Goal: Information Seeking & Learning: Learn about a topic

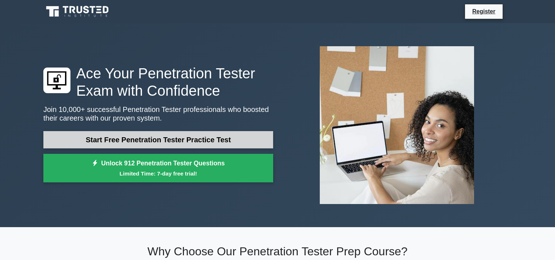
click at [153, 142] on link "Start Free Penetration Tester Practice Test" at bounding box center [158, 139] width 230 height 17
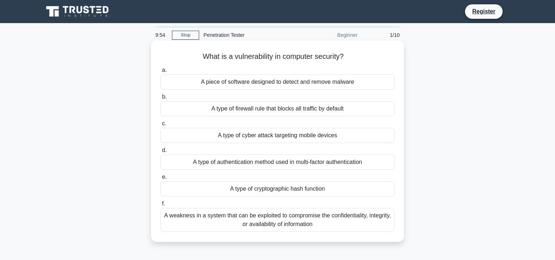
click at [273, 84] on div "A piece of software designed to detect and remove malware" at bounding box center [277, 81] width 234 height 15
click at [160, 73] on input "a. A piece of software designed to detect and remove malware" at bounding box center [160, 70] width 0 height 5
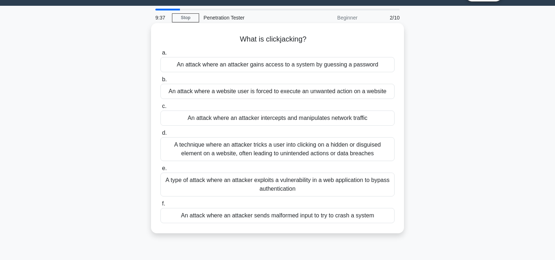
scroll to position [47, 0]
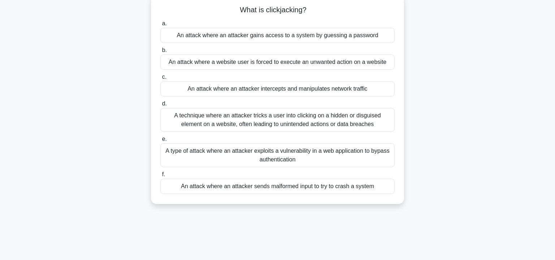
click at [201, 130] on div "A technique where an attacker tricks a user into clicking on a hidden or disgui…" at bounding box center [277, 120] width 234 height 24
click at [160, 106] on input "d. A technique where an attacker tricks a user into clicking on a hidden or dis…" at bounding box center [160, 104] width 0 height 5
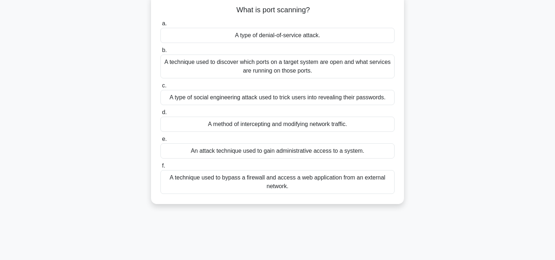
click at [231, 194] on div "A technique used to bypass a firewall and access a web application from an exte…" at bounding box center [277, 182] width 234 height 24
click at [160, 168] on input "f. A technique used to bypass a firewall and access a web application from an e…" at bounding box center [160, 166] width 0 height 5
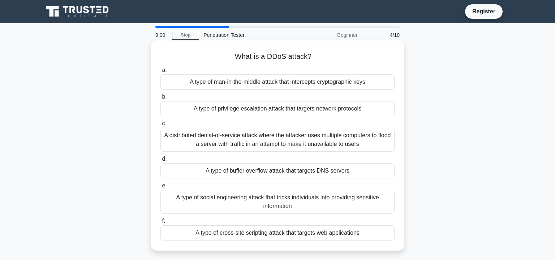
scroll to position [0, 0]
click at [244, 86] on div "A type of man-in-the-middle attack that intercepts cryptographic keys" at bounding box center [277, 81] width 234 height 15
click at [160, 73] on input "a. A type of man-in-the-middle attack that intercepts cryptographic keys" at bounding box center [160, 70] width 0 height 5
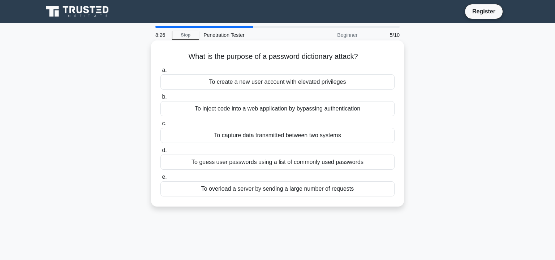
click at [230, 162] on div "To guess user passwords using a list of commonly used passwords" at bounding box center [277, 162] width 234 height 15
click at [160, 153] on input "d. To guess user passwords using a list of commonly used passwords" at bounding box center [160, 150] width 0 height 5
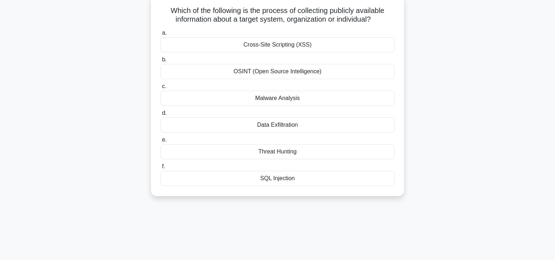
scroll to position [47, 0]
click at [247, 121] on div "Data Exfiltration" at bounding box center [277, 124] width 234 height 15
click at [160, 115] on input "d. Data Exfiltration" at bounding box center [160, 112] width 0 height 5
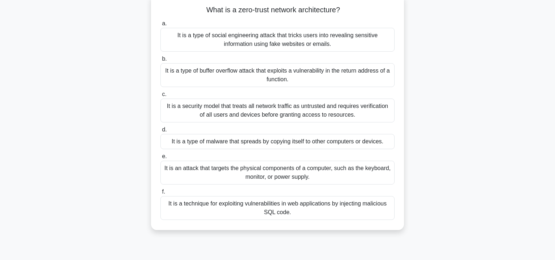
click at [230, 112] on div "It is a security model that treats all network traffic as untrusted and require…" at bounding box center [277, 111] width 234 height 24
click at [160, 97] on input "c. It is a security model that treats all network traffic as untrusted and requ…" at bounding box center [160, 94] width 0 height 5
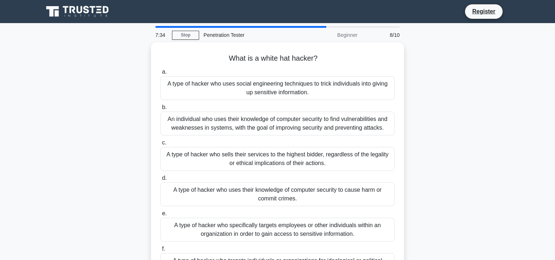
scroll to position [0, 0]
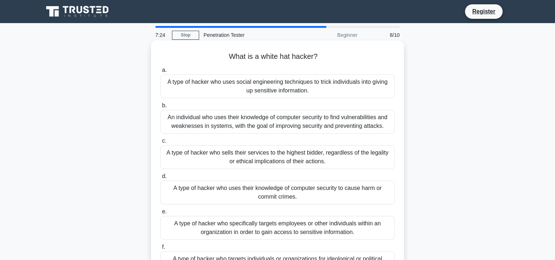
click at [230, 82] on div "A type of hacker who uses social engineering techniques to trick individuals in…" at bounding box center [277, 86] width 234 height 24
click at [160, 73] on input "a. A type of hacker who uses social engineering techniques to trick individuals…" at bounding box center [160, 70] width 0 height 5
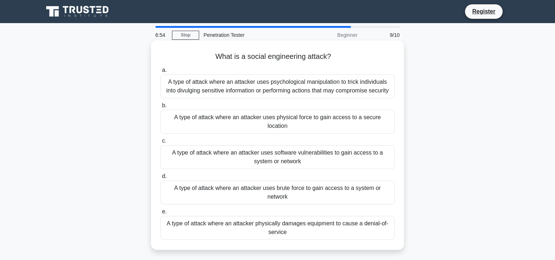
click at [206, 92] on div "A type of attack where an attacker uses psychological manipulation to trick ind…" at bounding box center [277, 86] width 234 height 24
click at [160, 73] on input "a. A type of attack where an attacker uses psychological manipulation to trick …" at bounding box center [160, 70] width 0 height 5
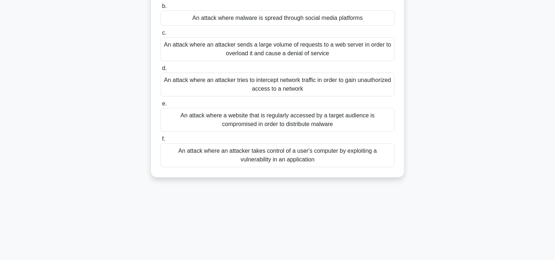
scroll to position [93, 0]
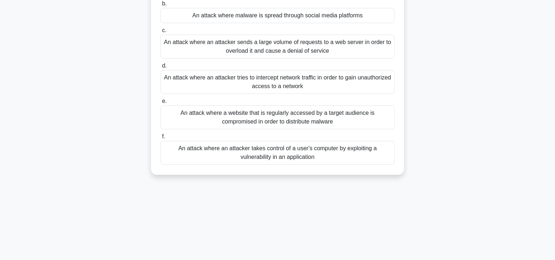
click at [237, 161] on div "An attack where an attacker takes control of a user's computer by exploiting a …" at bounding box center [277, 153] width 234 height 24
click at [160, 139] on input "f. An attack where an attacker takes control of a user's computer by exploiting…" at bounding box center [160, 136] width 0 height 5
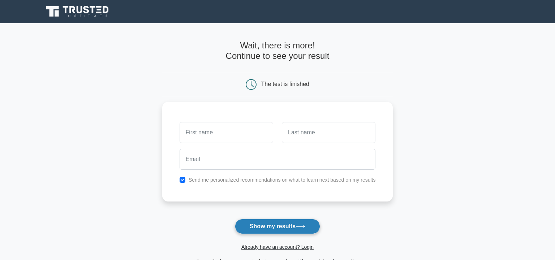
click at [279, 225] on button "Show my results" at bounding box center [277, 226] width 85 height 15
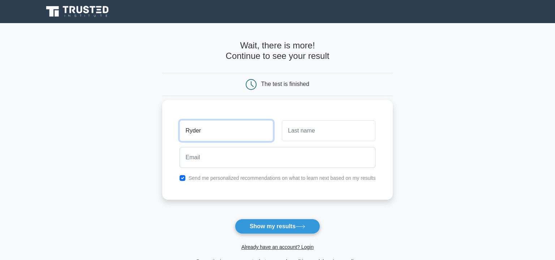
type input "Ryder"
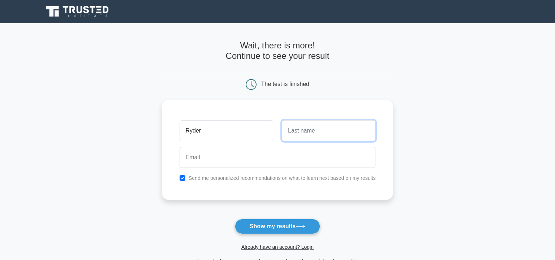
click at [311, 127] on input "text" at bounding box center [329, 130] width 94 height 21
type input "Ard"
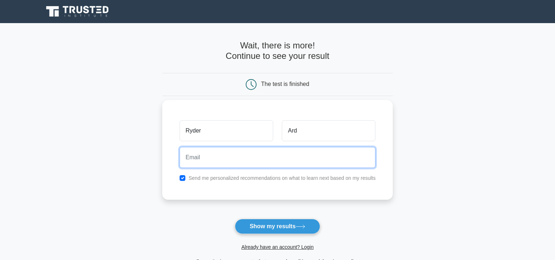
click at [264, 158] on input "email" at bounding box center [278, 157] width 196 height 21
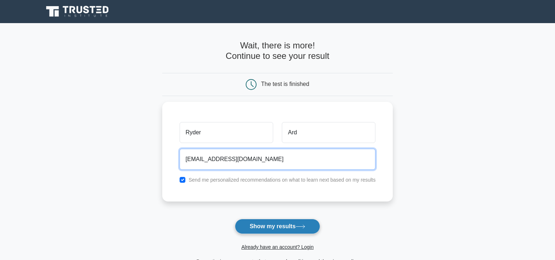
type input "Ardryder981@gmail.com"
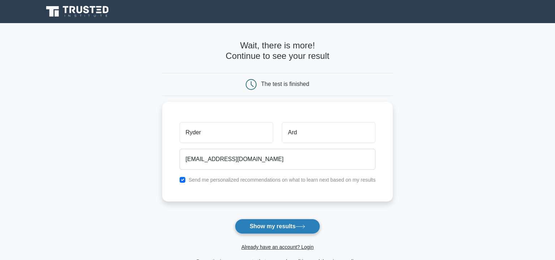
click at [263, 225] on button "Show my results" at bounding box center [277, 226] width 85 height 15
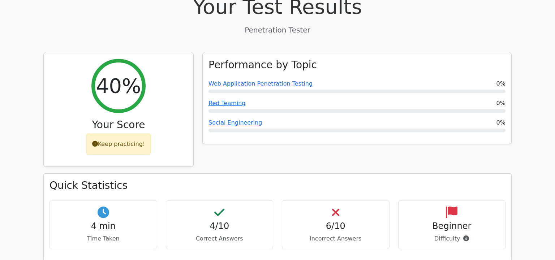
scroll to position [233, 0]
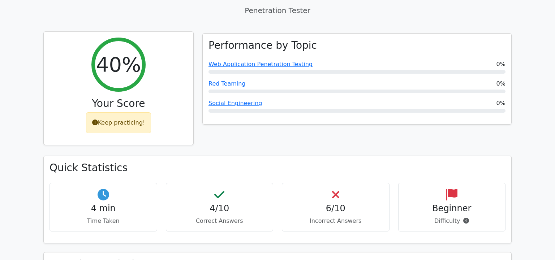
click at [96, 120] on icon at bounding box center [95, 123] width 6 height 6
click at [109, 112] on div "Keep practicing!" at bounding box center [118, 122] width 65 height 21
click at [114, 118] on div "40% Your Score Keep practicing!" at bounding box center [119, 88] width 150 height 113
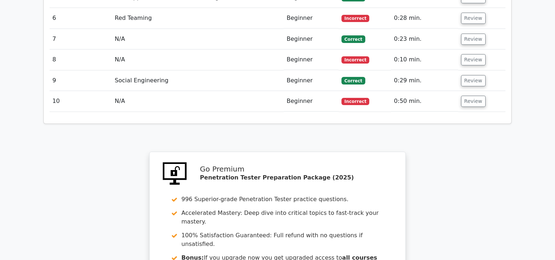
scroll to position [1036, 0]
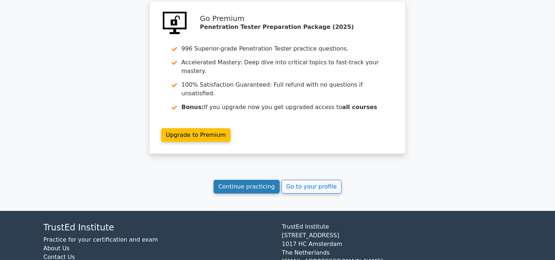
click at [235, 180] on link "Continue practicing" at bounding box center [247, 187] width 66 height 14
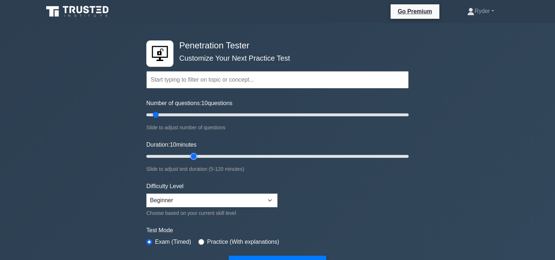
click at [190, 155] on input "Duration: 10 minutes" at bounding box center [277, 156] width 262 height 9
drag, startPoint x: 208, startPoint y: 156, endPoint x: 465, endPoint y: 166, distance: 256.7
click at [409, 161] on input "Duration: 120 minutes" at bounding box center [277, 156] width 262 height 9
drag, startPoint x: 405, startPoint y: 159, endPoint x: 174, endPoint y: 166, distance: 231.0
type input "15"
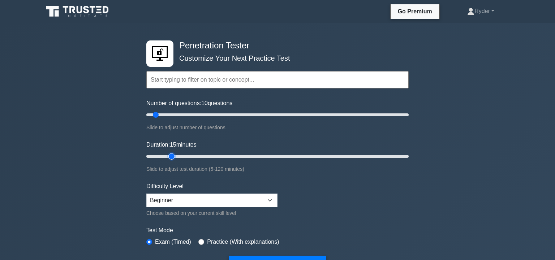
click at [174, 161] on input "Duration: 15 minutes" at bounding box center [277, 156] width 262 height 9
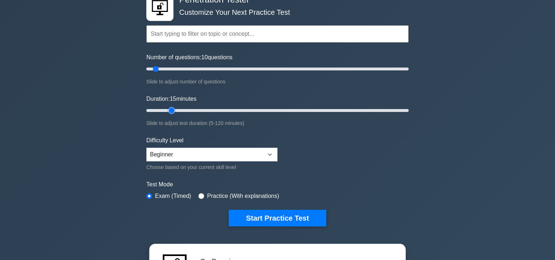
scroll to position [47, 0]
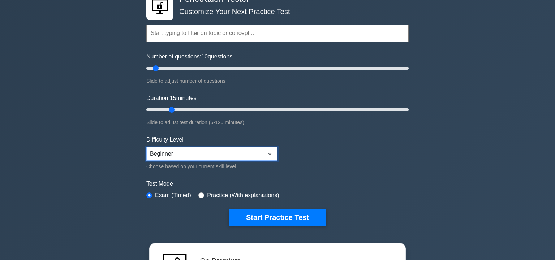
click at [146, 147] on select "Beginner Intermediate Expert" at bounding box center [211, 154] width 131 height 14
click at [186, 156] on select "Beginner Intermediate Expert" at bounding box center [211, 154] width 131 height 14
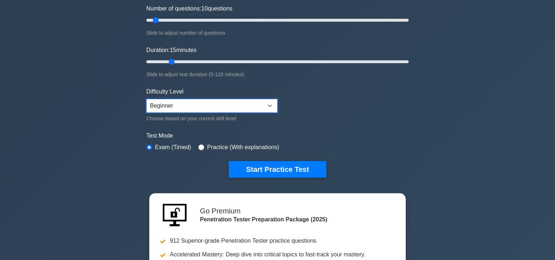
scroll to position [93, 0]
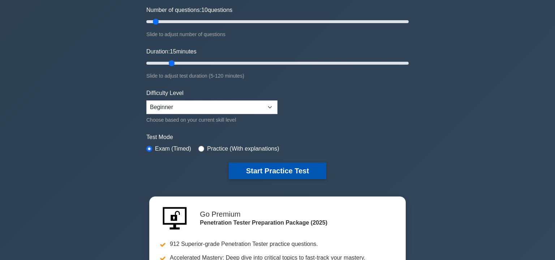
click at [276, 169] on button "Start Practice Test" at bounding box center [278, 171] width 98 height 17
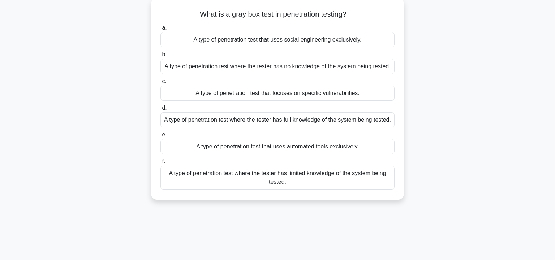
scroll to position [47, 0]
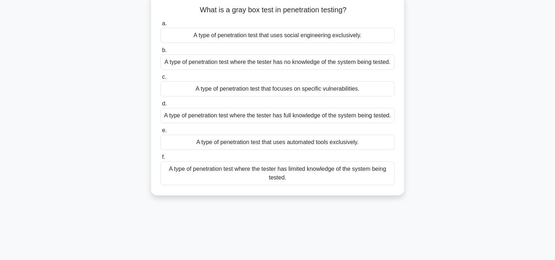
click at [205, 185] on div "A type of penetration test where the tester has limited knowledge of the system…" at bounding box center [277, 173] width 234 height 24
click at [160, 160] on input "f. A type of penetration test where the tester has limited knowledge of the sys…" at bounding box center [160, 157] width 0 height 5
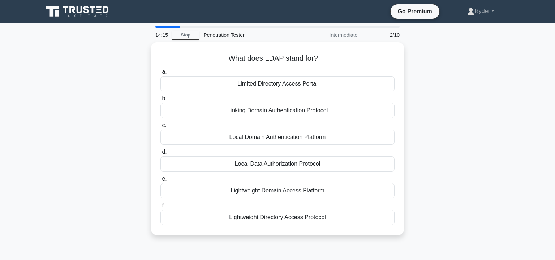
scroll to position [0, 0]
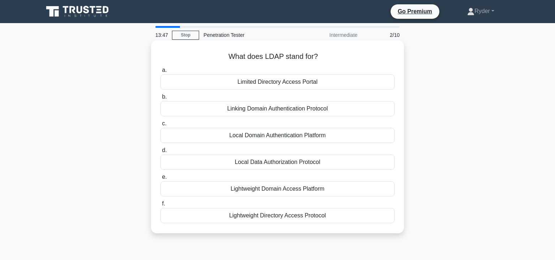
click at [255, 161] on div "Local Data Authorization Protocol" at bounding box center [277, 162] width 234 height 15
click at [160, 153] on input "d. Local Data Authorization Protocol" at bounding box center [160, 150] width 0 height 5
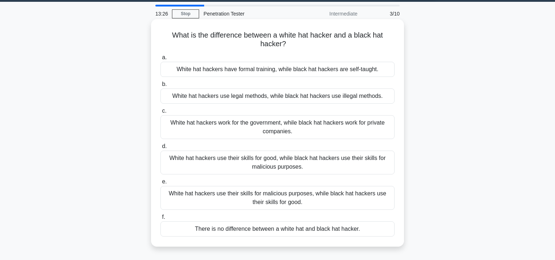
scroll to position [47, 0]
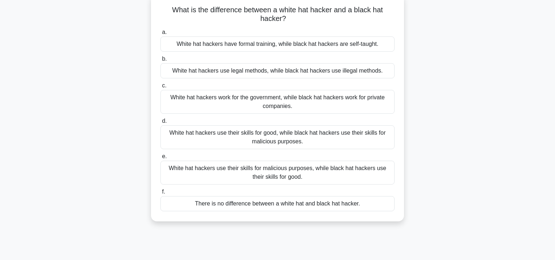
click at [197, 47] on div "White hat hackers have formal training, while black hat hackers are self-taught." at bounding box center [277, 43] width 234 height 15
click at [160, 35] on input "[PERSON_NAME] hat hackers have formal training, while black hat hackers are sel…" at bounding box center [160, 32] width 0 height 5
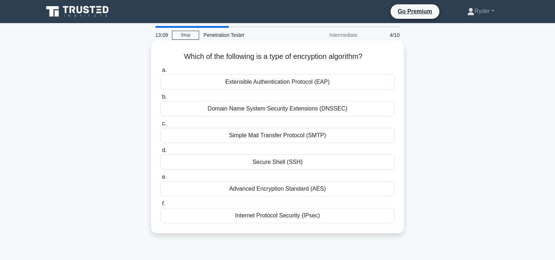
scroll to position [0, 0]
click at [216, 214] on div "Internet Protocol Security (IPsec)" at bounding box center [277, 215] width 234 height 15
click at [160, 206] on input "f. Internet Protocol Security (IPsec)" at bounding box center [160, 204] width 0 height 5
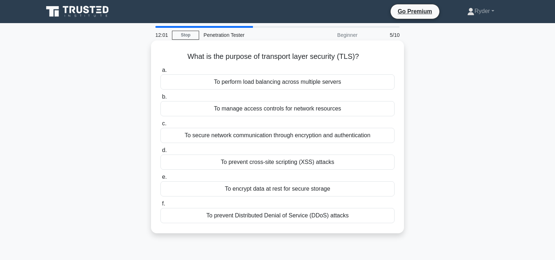
click at [228, 166] on div "To prevent cross-site scripting (XSS) attacks" at bounding box center [277, 162] width 234 height 15
click at [160, 153] on input "d. To prevent cross-site scripting (XSS) attacks" at bounding box center [160, 150] width 0 height 5
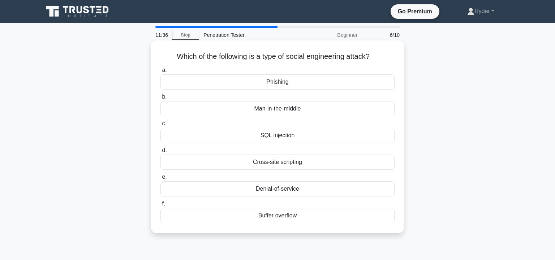
click at [273, 110] on div "Man-in-the-middle" at bounding box center [277, 108] width 234 height 15
click at [160, 99] on input "b. Man-in-the-middle" at bounding box center [160, 97] width 0 height 5
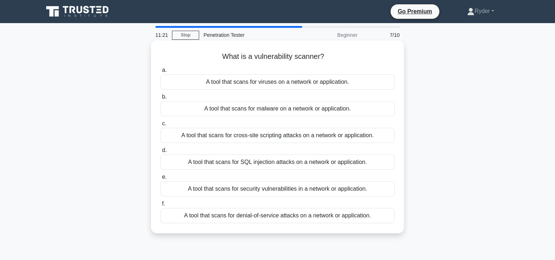
click at [234, 189] on div "A tool that scans for security vulnerabilities in a network or application." at bounding box center [277, 188] width 234 height 15
click at [160, 180] on input "e. A tool that scans for security vulnerabilities in a network or application." at bounding box center [160, 177] width 0 height 5
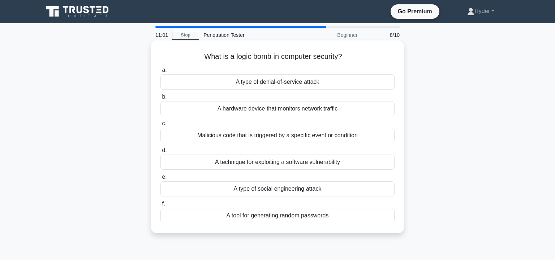
click at [258, 186] on div "A type of social engineering attack" at bounding box center [277, 188] width 234 height 15
click at [160, 180] on input "e. A type of social engineering attack" at bounding box center [160, 177] width 0 height 5
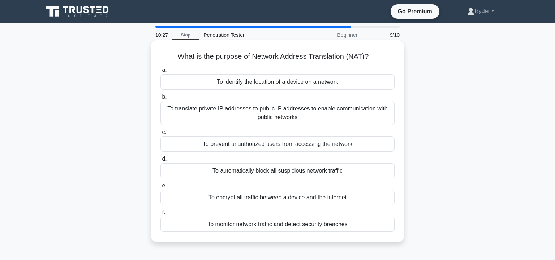
click at [306, 109] on div "To translate private IP addresses to public IP addresses to enable communicatio…" at bounding box center [277, 113] width 234 height 24
click at [160, 99] on input "b. To translate private IP addresses to public IP addresses to enable communica…" at bounding box center [160, 97] width 0 height 5
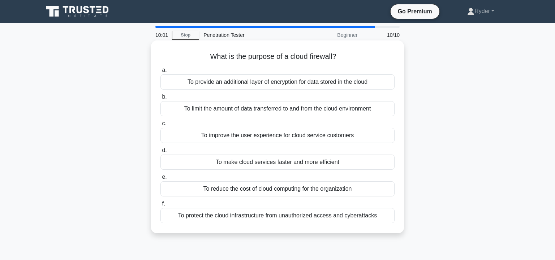
click at [310, 216] on div "To protect the cloud infrastructure from unauthorized access and cyberattacks" at bounding box center [277, 215] width 234 height 15
click at [160, 206] on input "f. To protect the cloud infrastructure from unauthorized access and cyberattacks" at bounding box center [160, 204] width 0 height 5
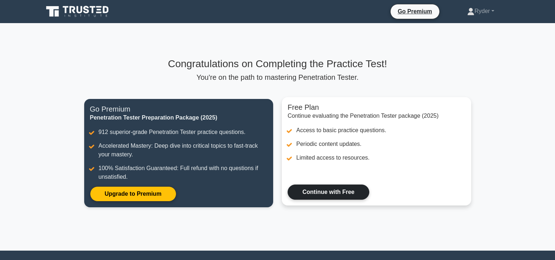
click at [339, 195] on link "Continue with Free" at bounding box center [329, 192] width 82 height 15
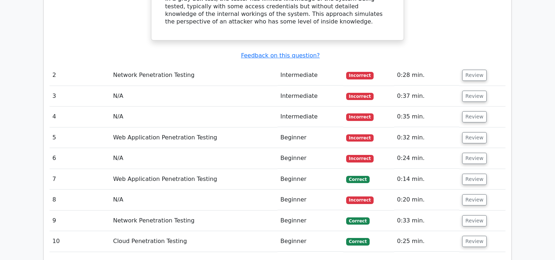
scroll to position [792, 0]
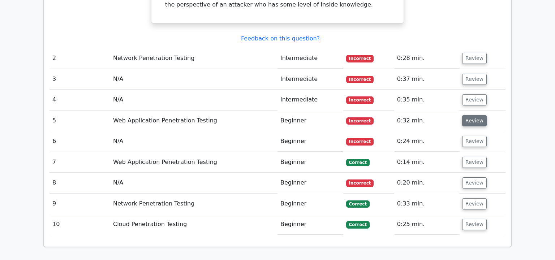
click at [474, 115] on button "Review" at bounding box center [474, 120] width 25 height 11
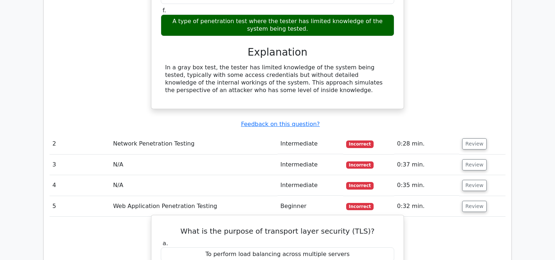
scroll to position [699, 0]
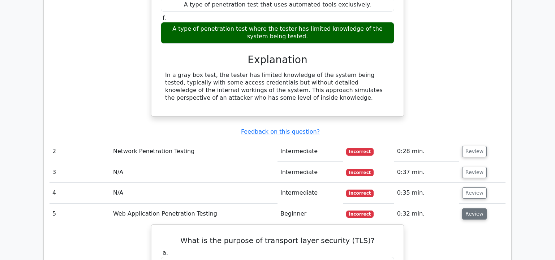
click at [474, 208] on button "Review" at bounding box center [474, 213] width 25 height 11
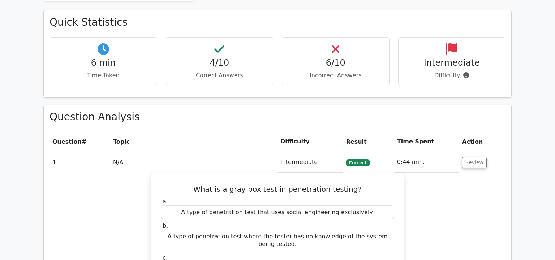
scroll to position [373, 0]
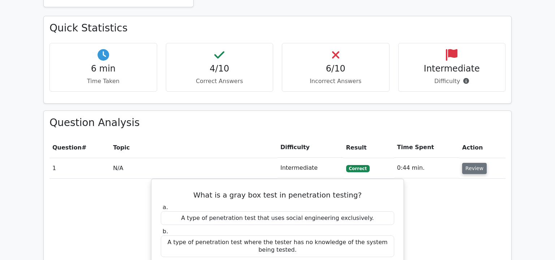
click at [470, 163] on button "Review" at bounding box center [474, 168] width 25 height 11
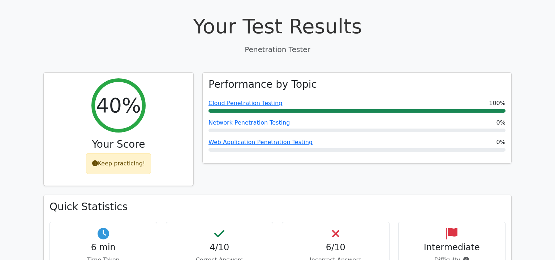
scroll to position [186, 0]
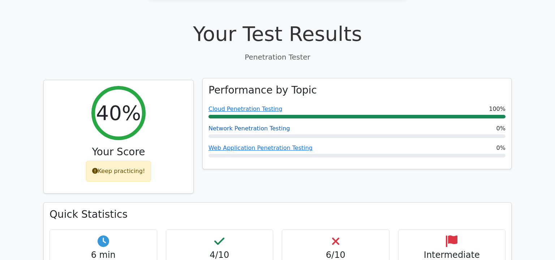
click at [269, 125] on link "Network Penetration Testing" at bounding box center [248, 128] width 81 height 7
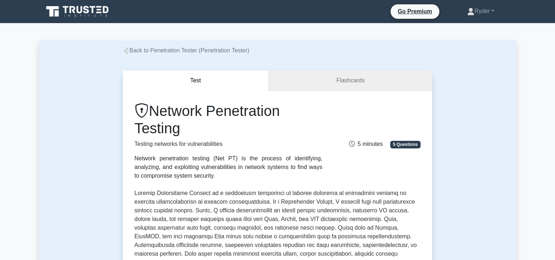
click at [349, 83] on link "Flashcards" at bounding box center [350, 80] width 163 height 21
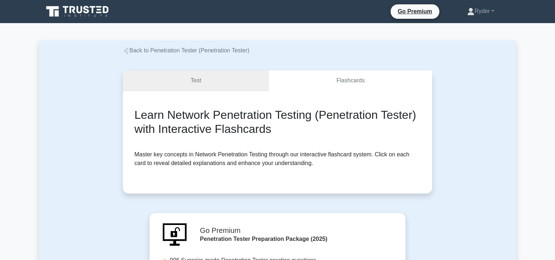
click at [222, 78] on link "Test" at bounding box center [196, 80] width 146 height 21
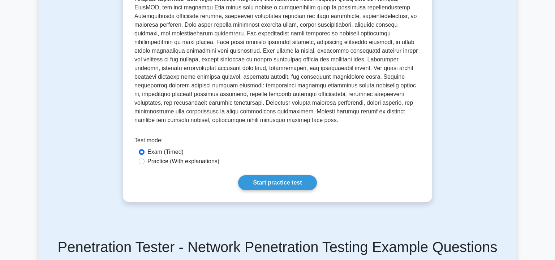
scroll to position [280, 0]
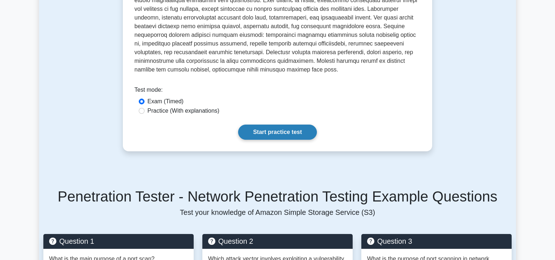
click at [266, 136] on link "Start practice test" at bounding box center [277, 132] width 78 height 15
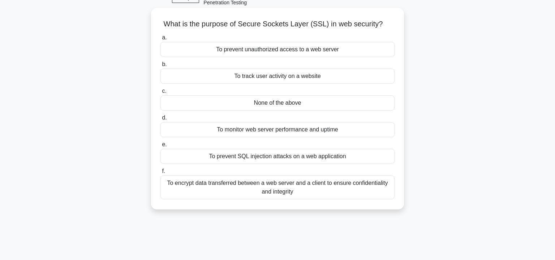
scroll to position [47, 0]
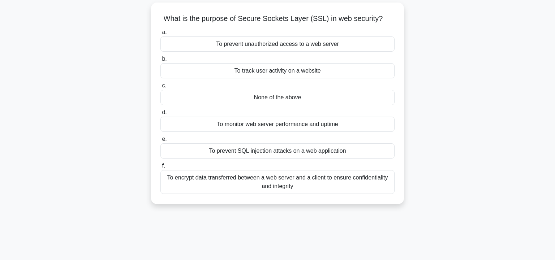
click at [275, 156] on div "To prevent SQL injection attacks on a web application" at bounding box center [277, 150] width 234 height 15
click at [160, 142] on input "e. To prevent SQL injection attacks on a web application" at bounding box center [160, 139] width 0 height 5
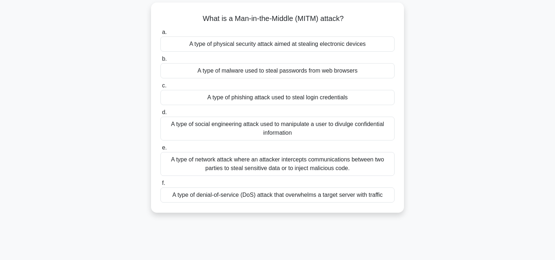
click at [314, 163] on div "A type of network attack where an attacker intercepts communications between tw…" at bounding box center [277, 164] width 234 height 24
click at [160, 150] on input "e. A type of network attack where an attacker intercepts communications between…" at bounding box center [160, 148] width 0 height 5
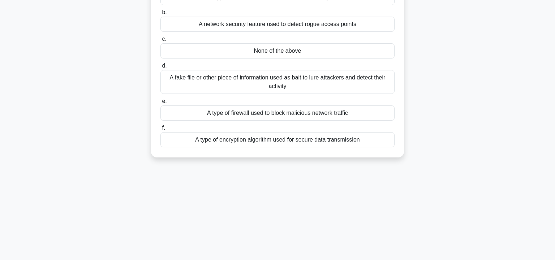
scroll to position [0, 0]
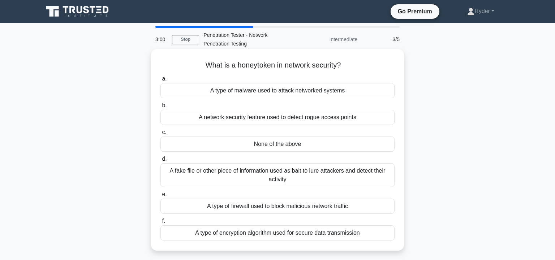
click at [225, 116] on div "A network security feature used to detect rogue access points" at bounding box center [277, 117] width 234 height 15
click at [160, 108] on input "b. A network security feature used to detect rogue access points" at bounding box center [160, 105] width 0 height 5
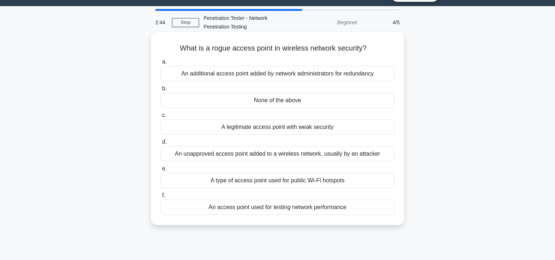
scroll to position [47, 0]
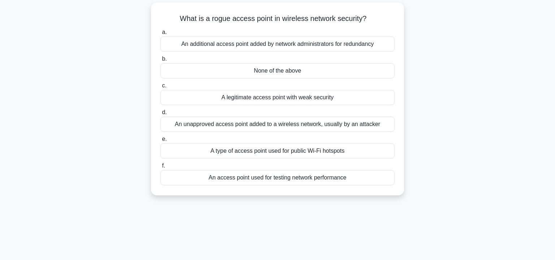
click at [195, 126] on div "An unapproved access point added to a wireless network, usually by an attacker" at bounding box center [277, 124] width 234 height 15
click at [160, 115] on input "d. An unapproved access point added to a wireless network, usually by an attack…" at bounding box center [160, 112] width 0 height 5
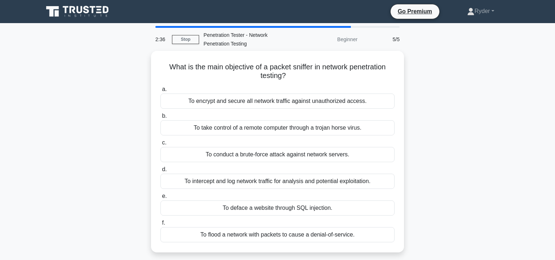
scroll to position [0, 0]
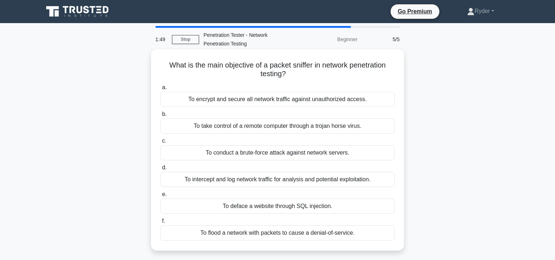
click at [236, 233] on div "To flood a network with packets to cause a denial-of-service." at bounding box center [277, 232] width 234 height 15
click at [160, 224] on input "f. To flood a network with packets to cause a denial-of-service." at bounding box center [160, 221] width 0 height 5
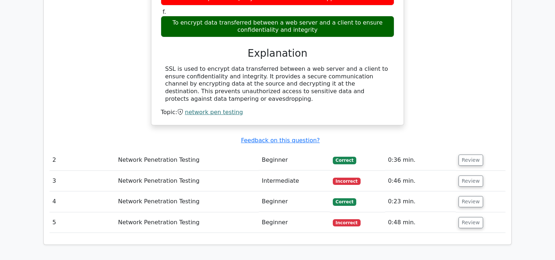
scroll to position [466, 0]
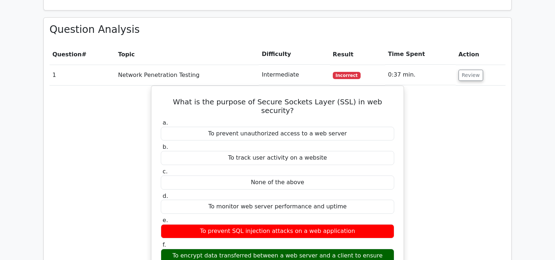
click at [468, 65] on td "Review" at bounding box center [481, 75] width 50 height 21
click at [461, 70] on button "Review" at bounding box center [470, 75] width 25 height 11
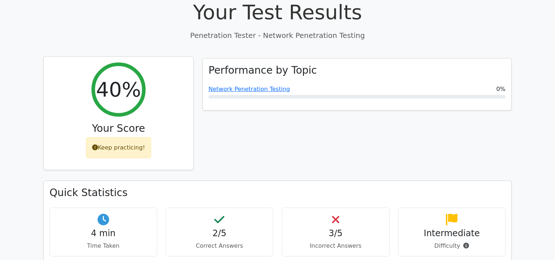
scroll to position [0, 0]
